Goal: Find specific fact: Find specific fact

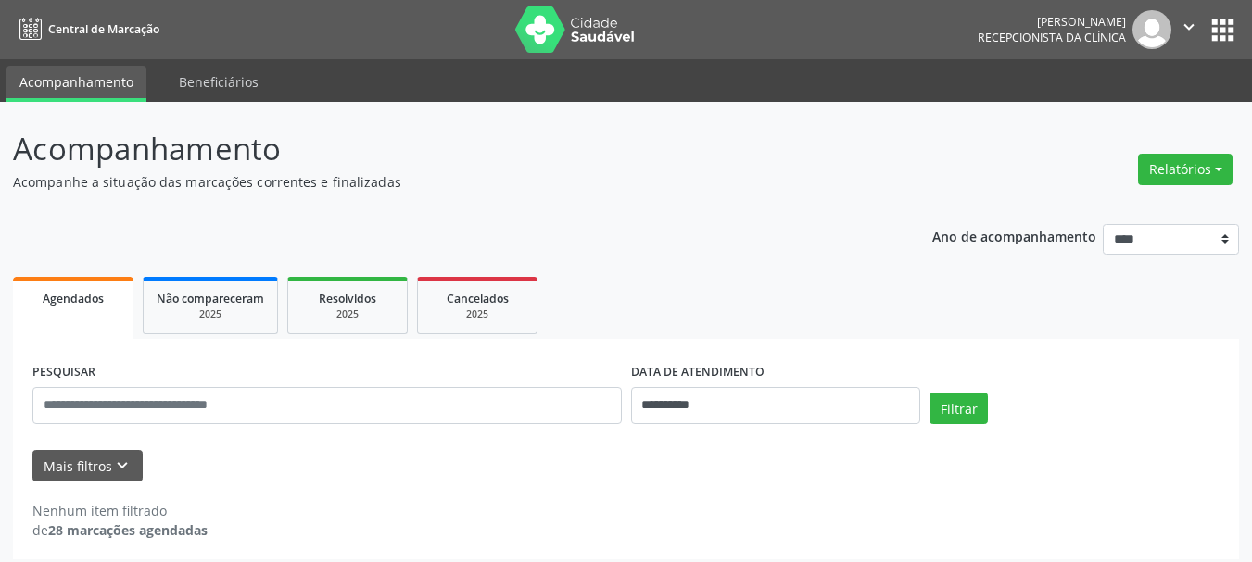
scroll to position [10, 0]
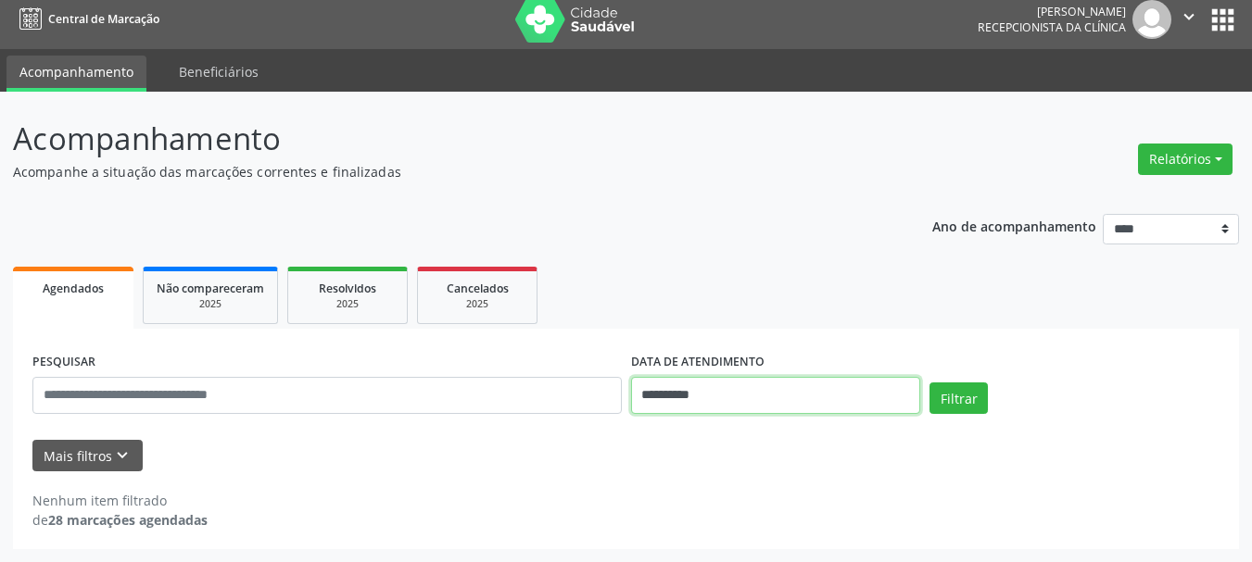
click at [754, 395] on input "**********" at bounding box center [776, 395] width 290 height 37
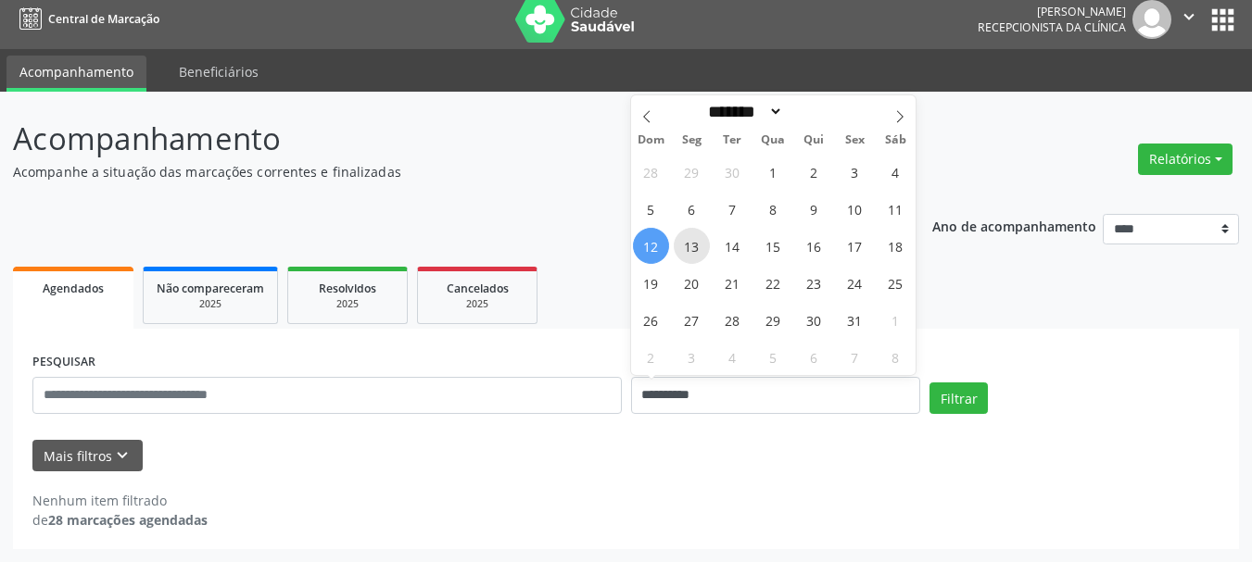
click at [700, 251] on span "13" at bounding box center [692, 246] width 36 height 36
type input "**********"
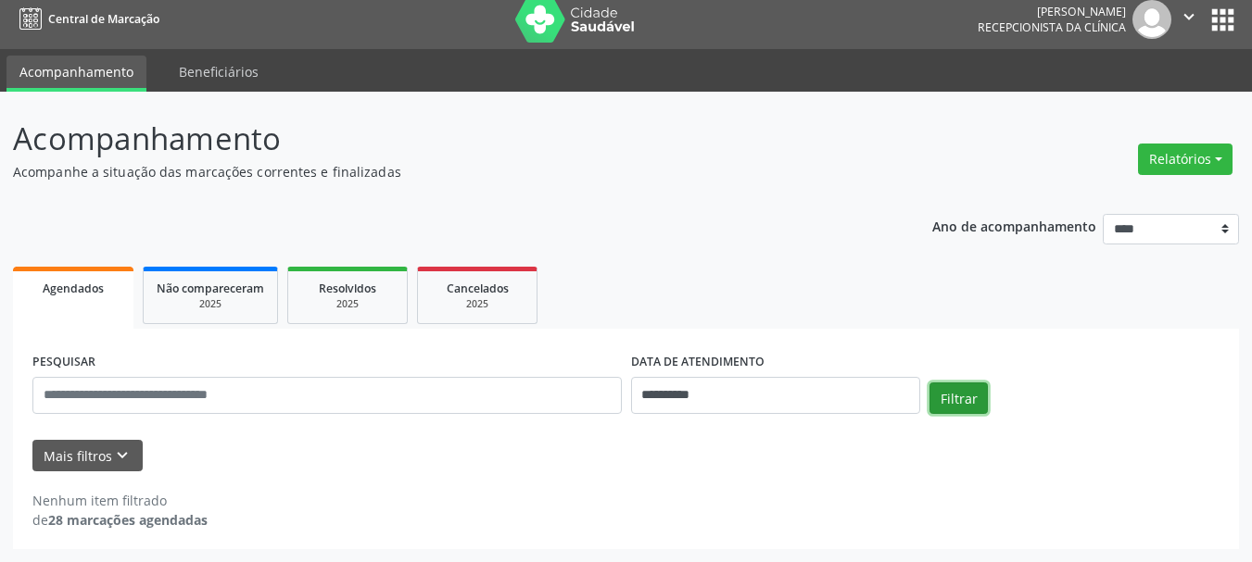
click at [952, 401] on button "Filtrar" at bounding box center [958, 399] width 58 height 32
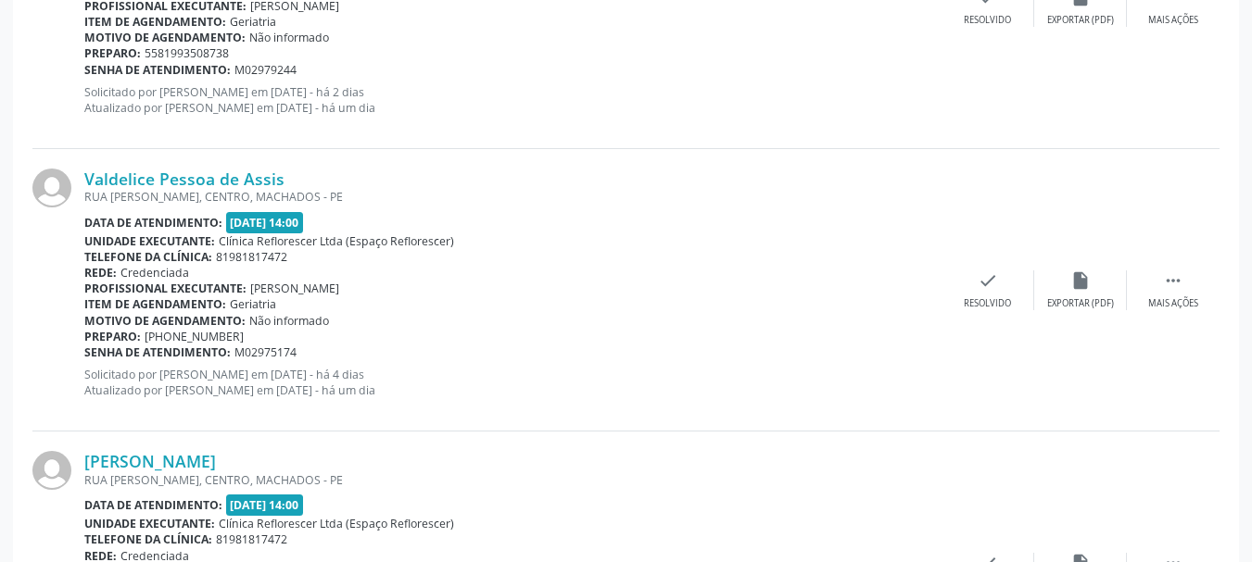
scroll to position [2387, 0]
click at [215, 179] on link "Valdelice Pessoa de Assis" at bounding box center [184, 180] width 200 height 20
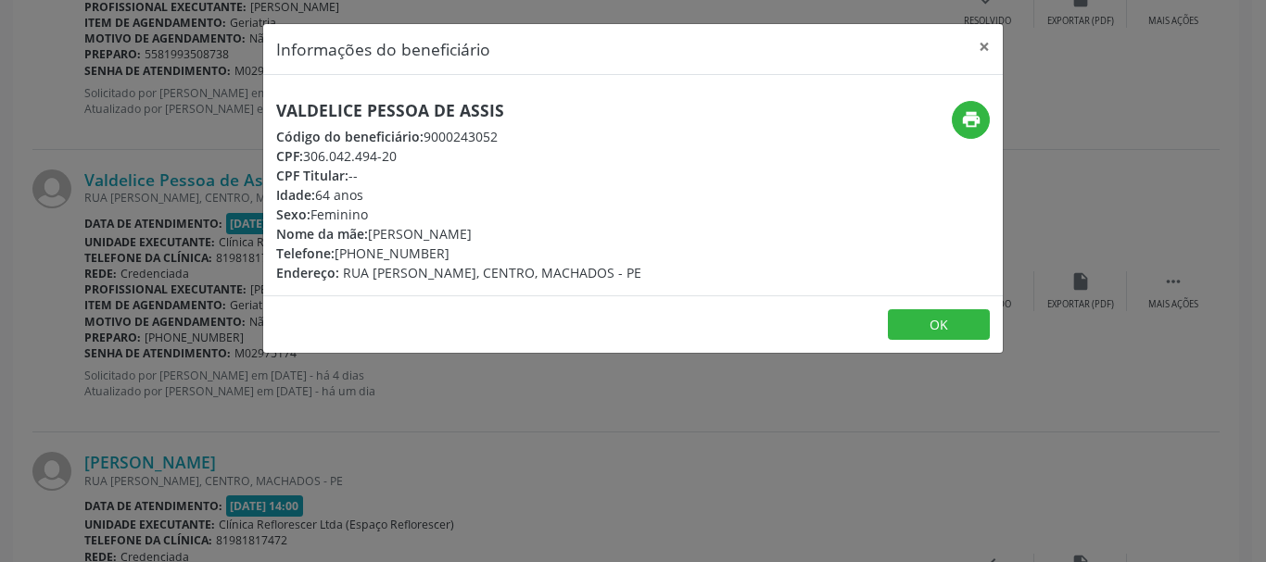
drag, startPoint x: 420, startPoint y: 139, endPoint x: 516, endPoint y: 146, distance: 96.6
click at [459, 139] on div "Código do beneficiário: 9000243052" at bounding box center [458, 136] width 365 height 19
drag, startPoint x: 516, startPoint y: 146, endPoint x: 578, endPoint y: 159, distance: 63.4
click at [578, 159] on div "CPF: 306.042.494-20" at bounding box center [458, 155] width 365 height 19
drag, startPoint x: 425, startPoint y: 135, endPoint x: 539, endPoint y: 151, distance: 115.0
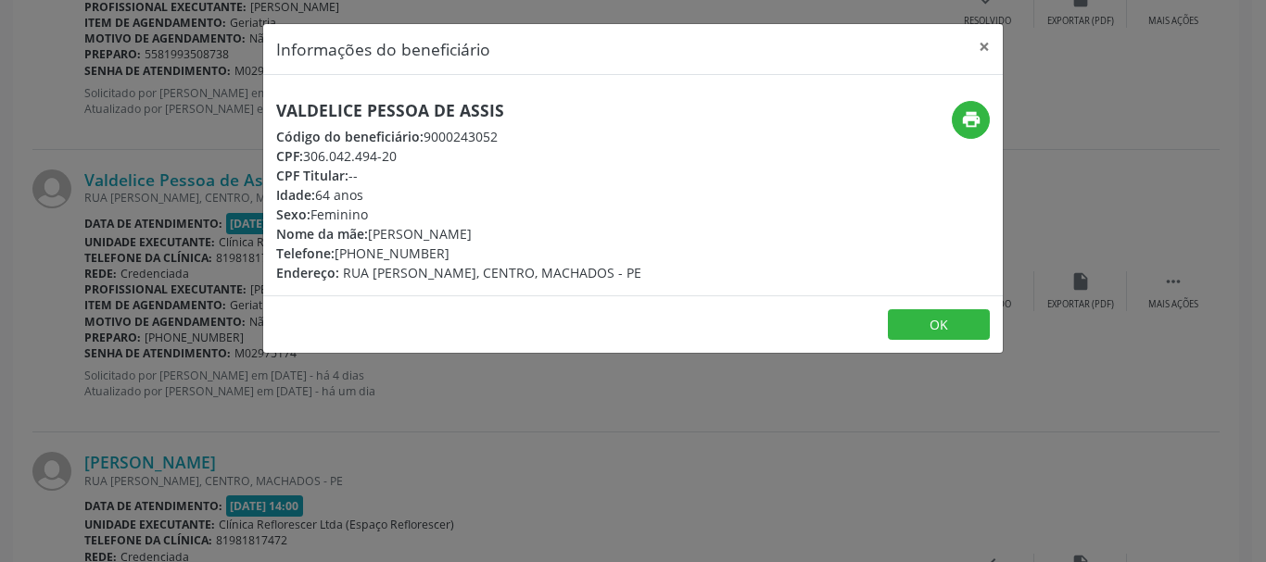
click at [544, 149] on div "Valdelice Pessoa de Assis Código do beneficiário: 9000243052 CPF: 306.042.494-2…" at bounding box center [458, 192] width 365 height 182
click at [493, 145] on div "Código do beneficiário: 9000243052" at bounding box center [458, 136] width 365 height 19
click at [422, 136] on span "Código do beneficiário:" at bounding box center [349, 137] width 147 height 18
drag, startPoint x: 472, startPoint y: 143, endPoint x: 449, endPoint y: 137, distance: 22.9
click at [501, 143] on div "Código do beneficiário: 9000243052" at bounding box center [458, 136] width 365 height 19
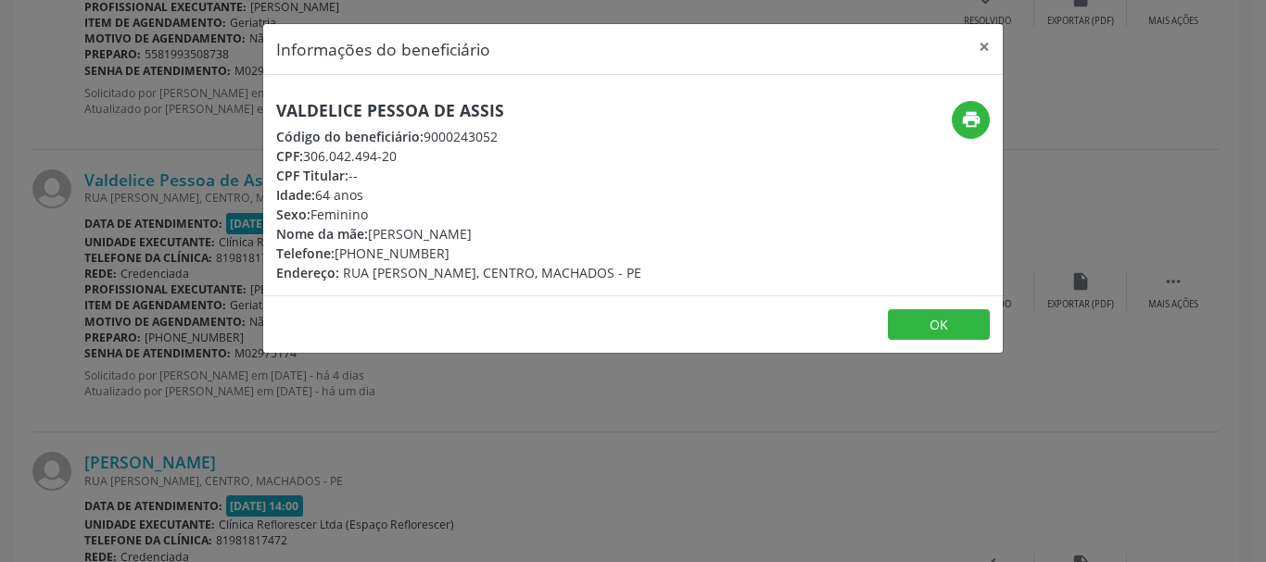
drag, startPoint x: 420, startPoint y: 134, endPoint x: 521, endPoint y: 136, distance: 101.0
click at [525, 137] on div "Código do beneficiário: 9000243052" at bounding box center [458, 136] width 365 height 19
copy div "9000243052"
click at [945, 321] on button "OK" at bounding box center [939, 325] width 102 height 32
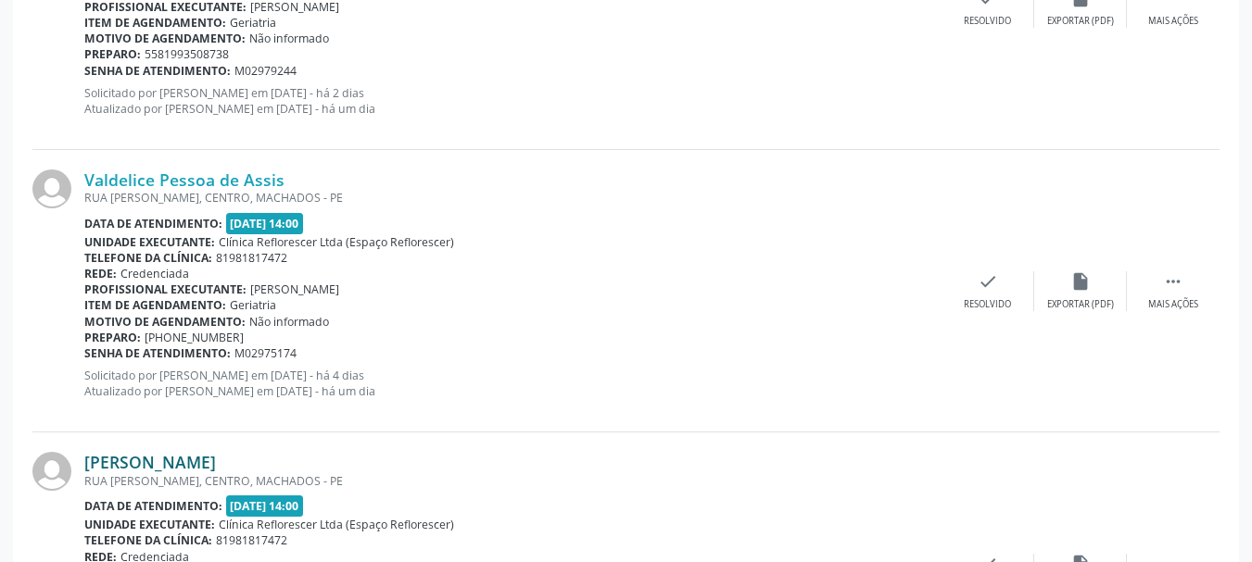
click at [153, 462] on link "[PERSON_NAME]" at bounding box center [150, 462] width 132 height 20
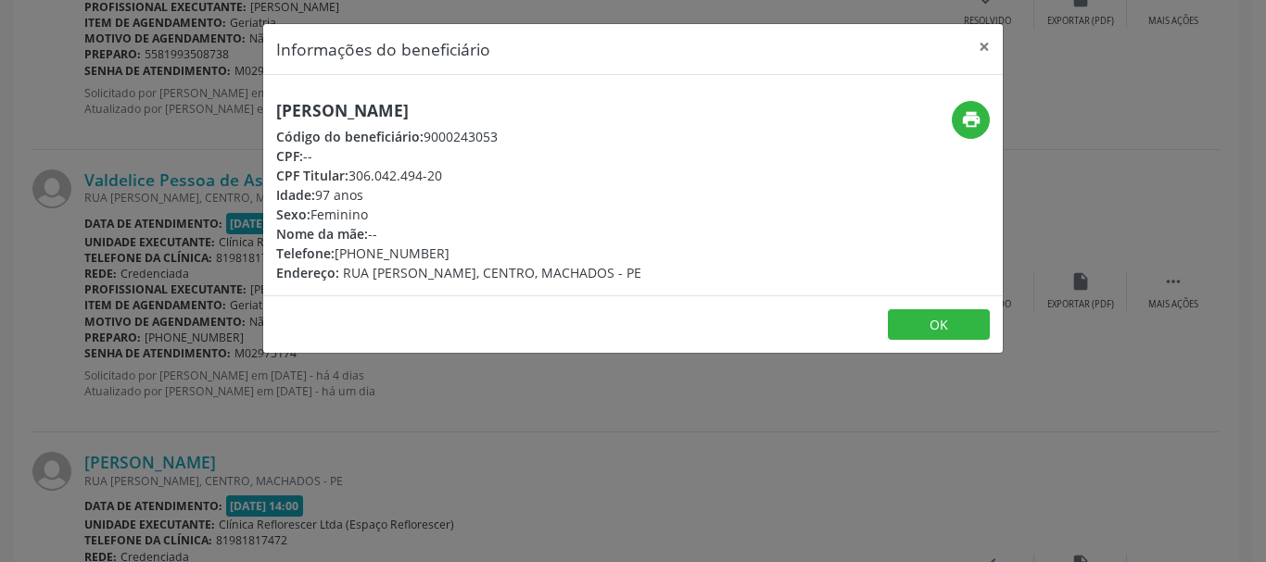
drag, startPoint x: 424, startPoint y: 135, endPoint x: 507, endPoint y: 143, distance: 82.8
click at [507, 143] on div "Código do beneficiário: 9000243053" at bounding box center [458, 136] width 365 height 19
copy div "9000243053"
click at [959, 334] on button "OK" at bounding box center [939, 325] width 102 height 32
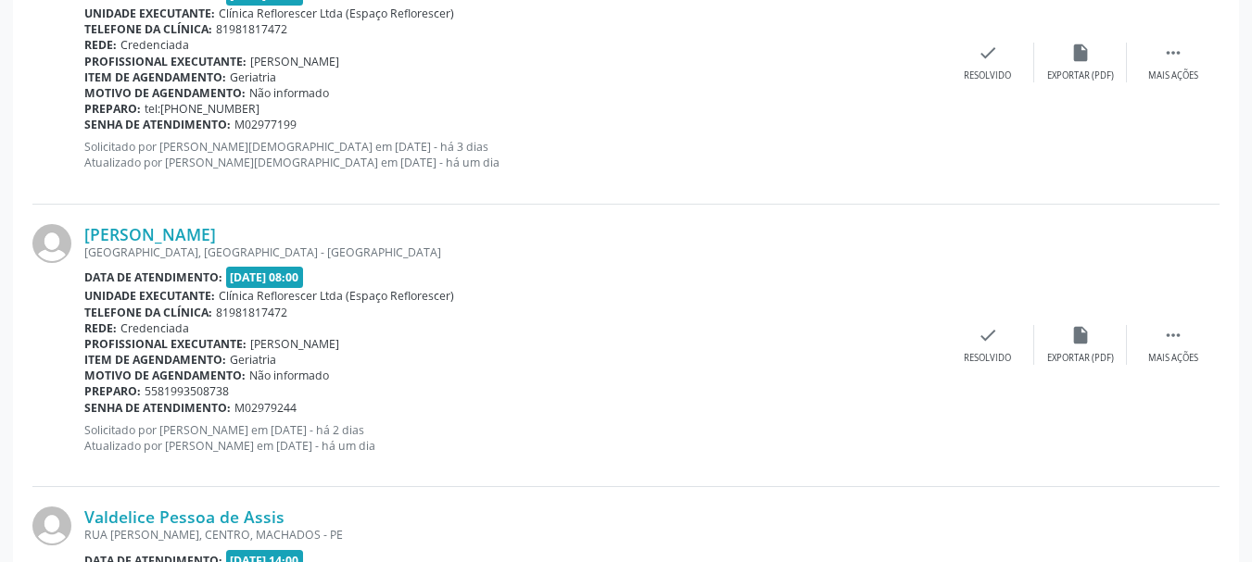
scroll to position [2016, 0]
